Goal: Find specific page/section: Find specific page/section

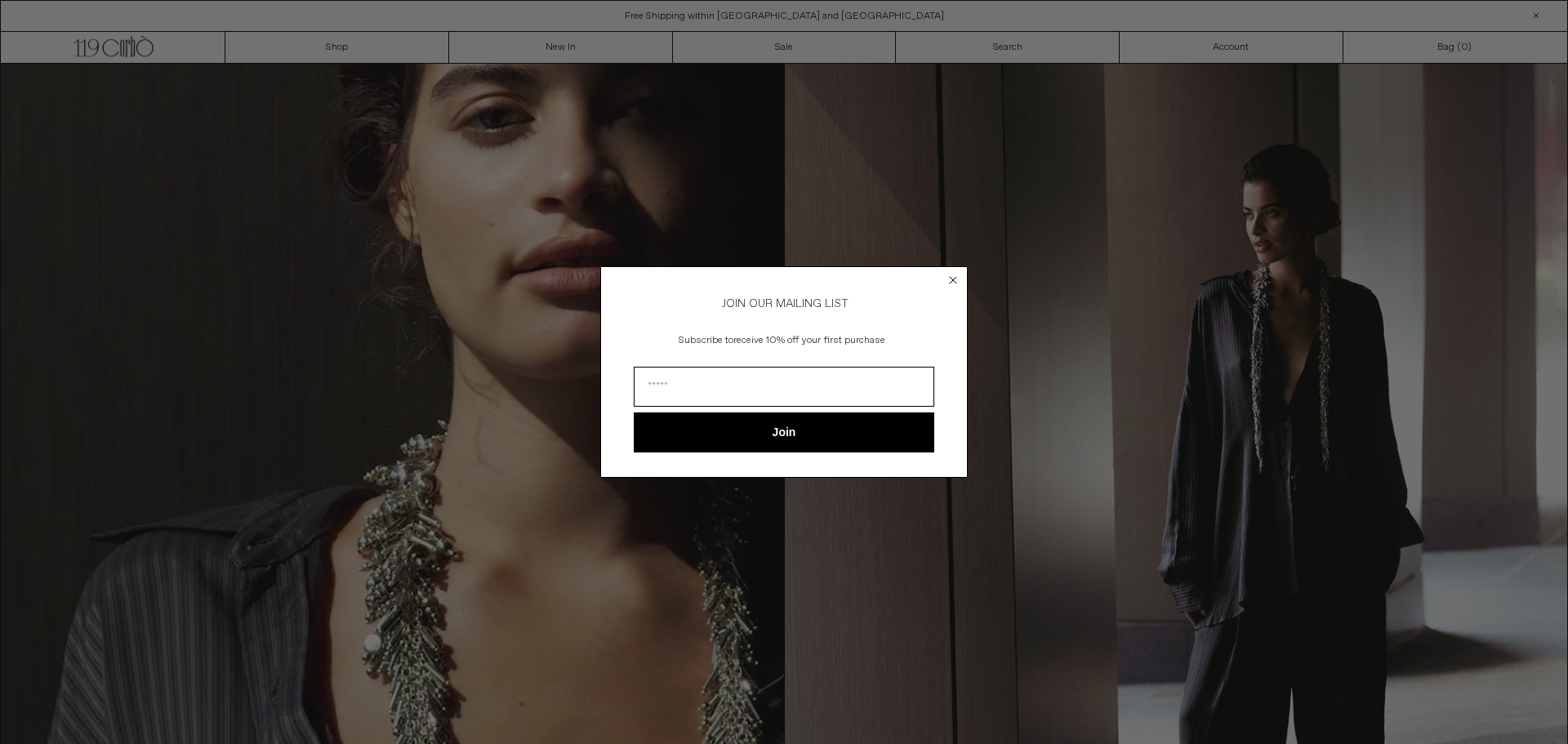
click at [949, 273] on circle "Close dialog" at bounding box center [952, 280] width 15 height 15
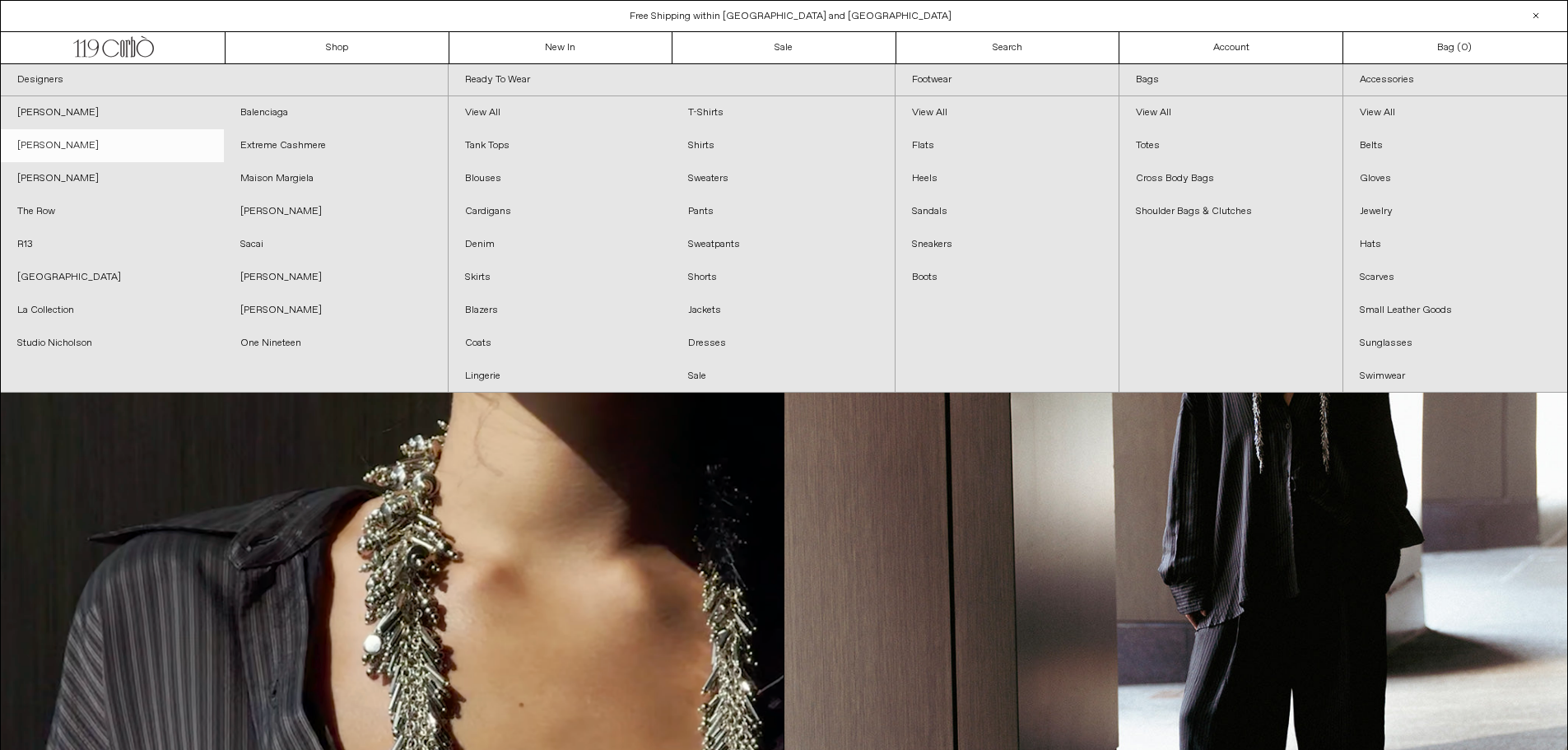
click at [66, 139] on link "[PERSON_NAME]" at bounding box center [112, 145] width 223 height 33
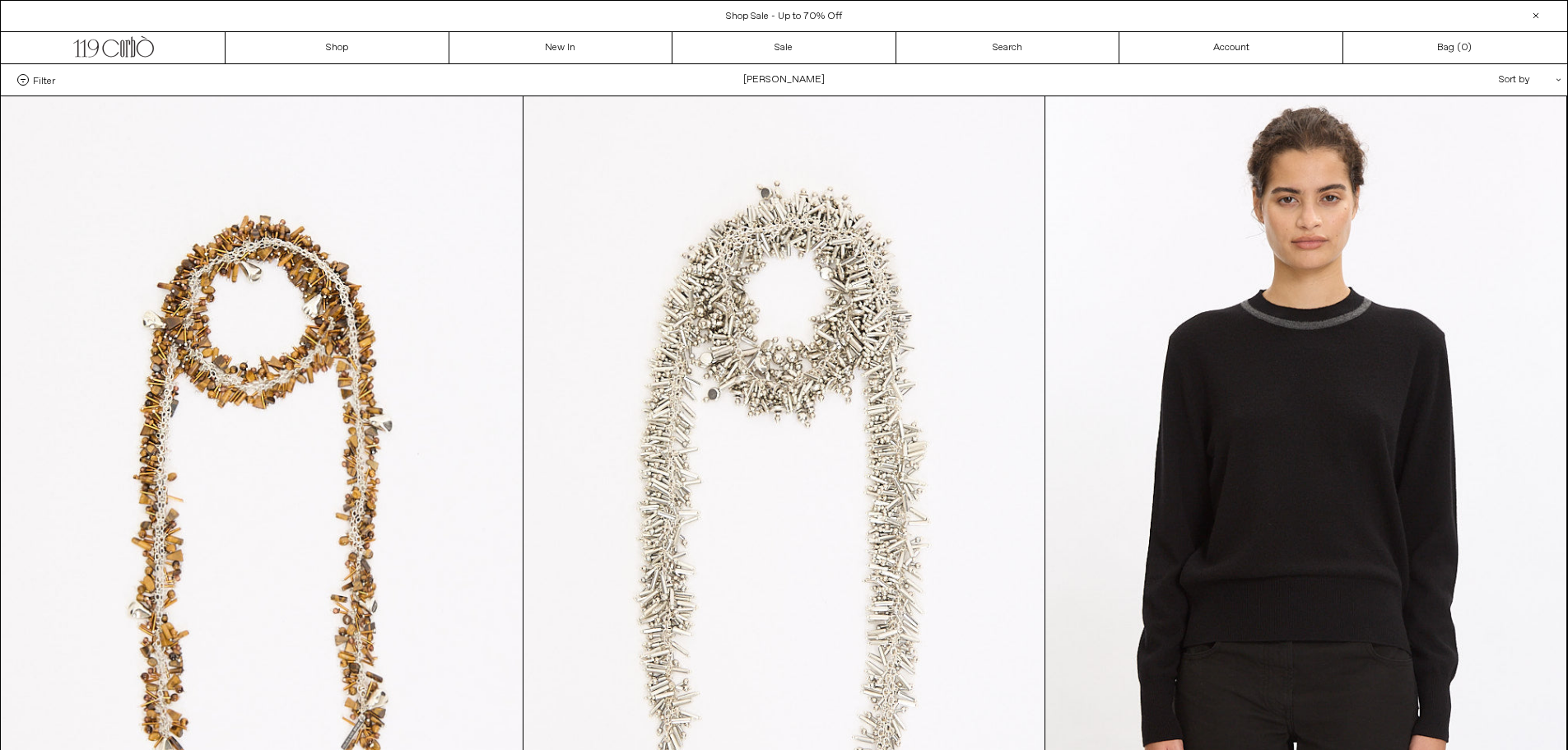
click at [40, 81] on span "Filter" at bounding box center [44, 80] width 22 height 12
click at [0, 0] on select "**********" at bounding box center [0, 0] width 0 height 0
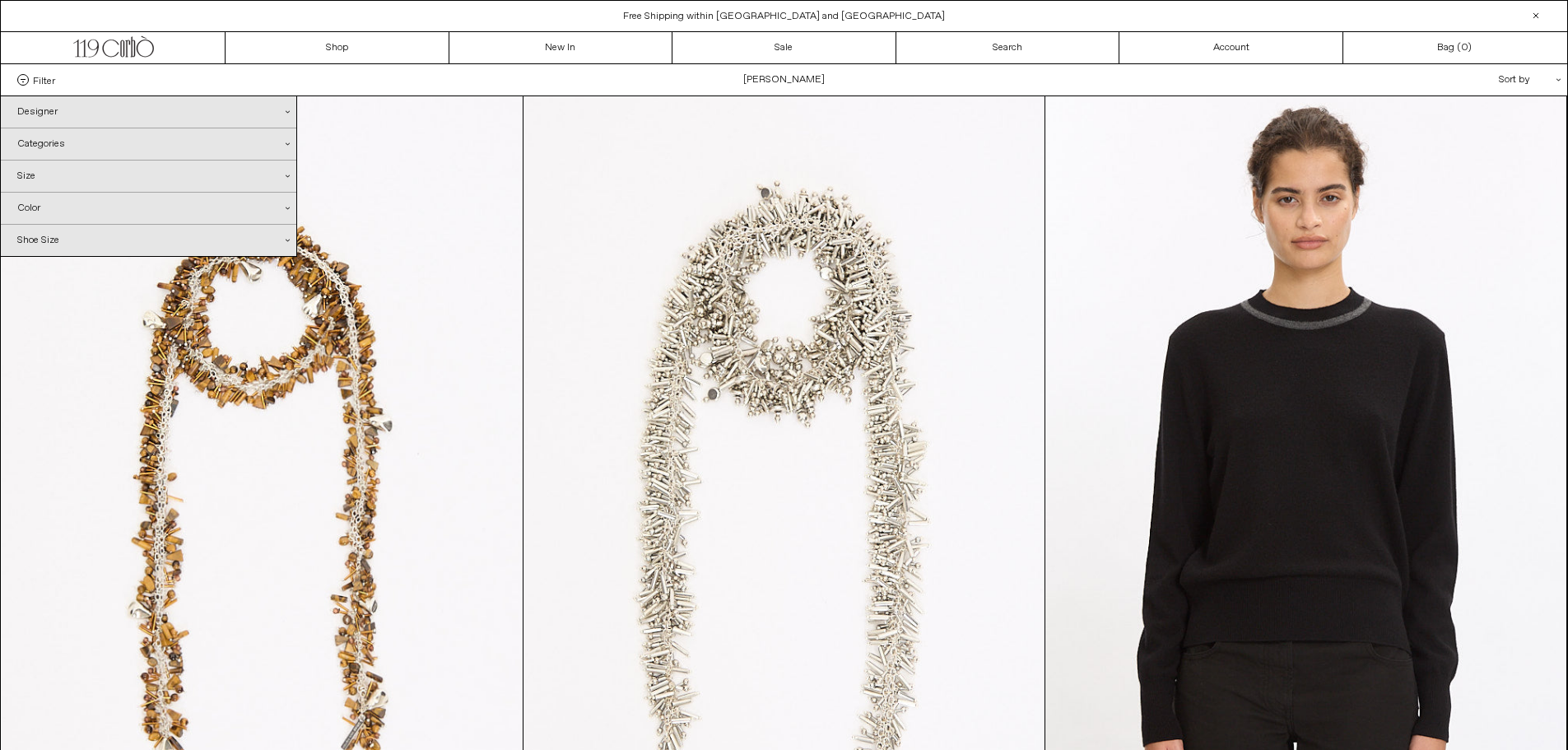
click at [39, 141] on div "Categories .cls-1{fill:#231f20}" at bounding box center [149, 143] width 296 height 31
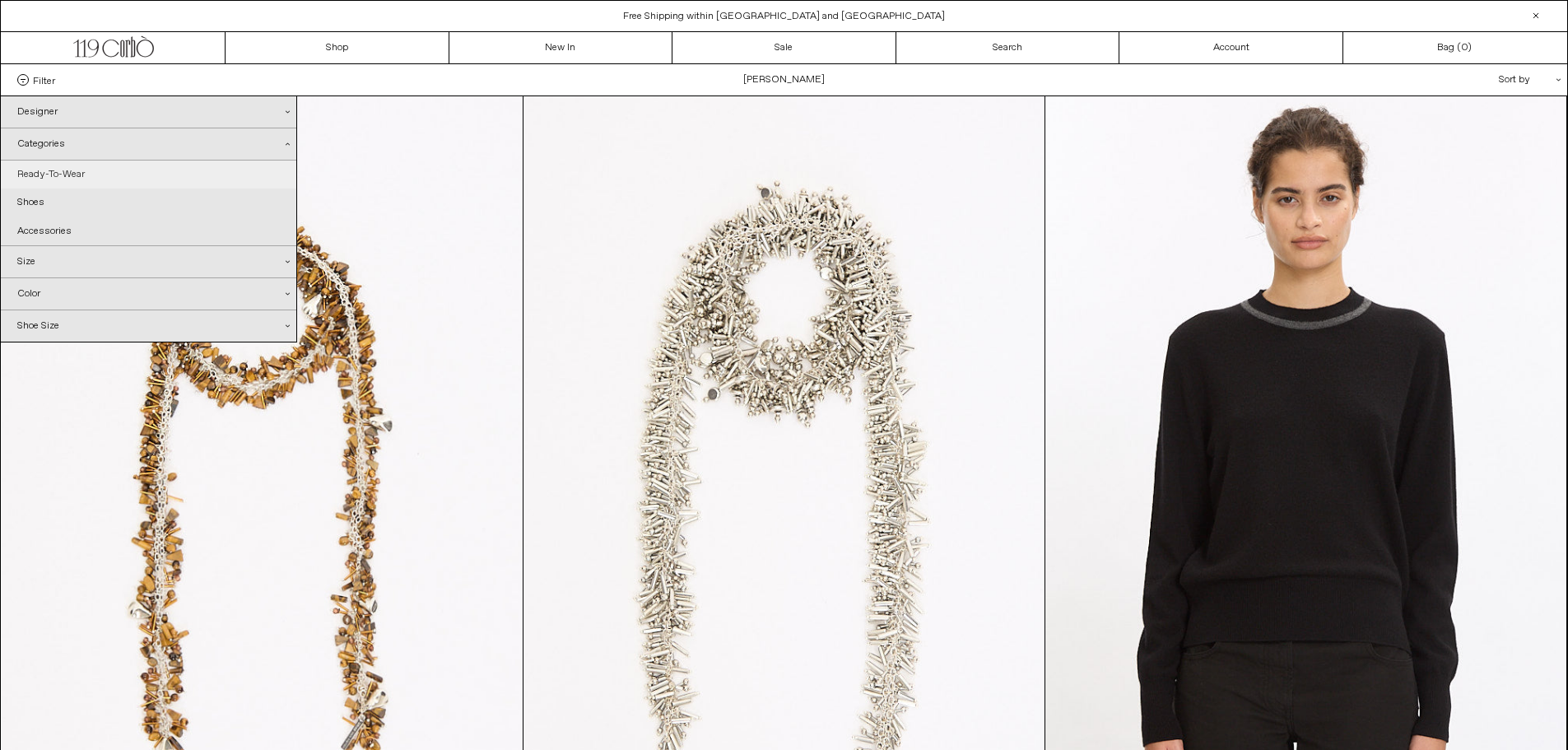
click at [37, 172] on link "Ready-To-Wear" at bounding box center [149, 174] width 296 height 28
